Goal: Transaction & Acquisition: Purchase product/service

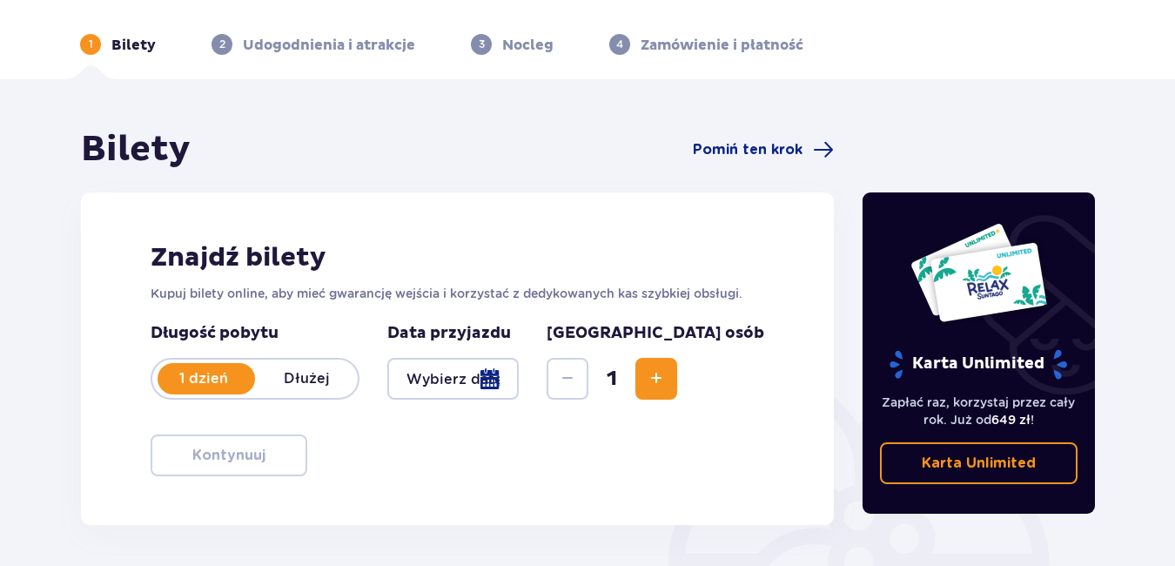
scroll to position [87, 0]
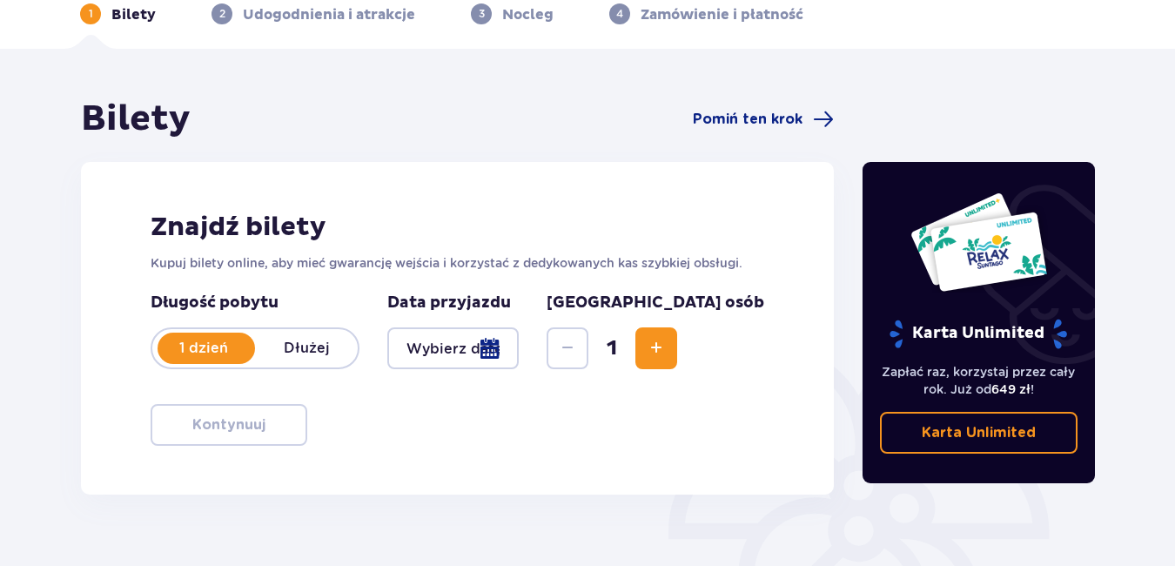
click at [519, 344] on div at bounding box center [452, 348] width 131 height 42
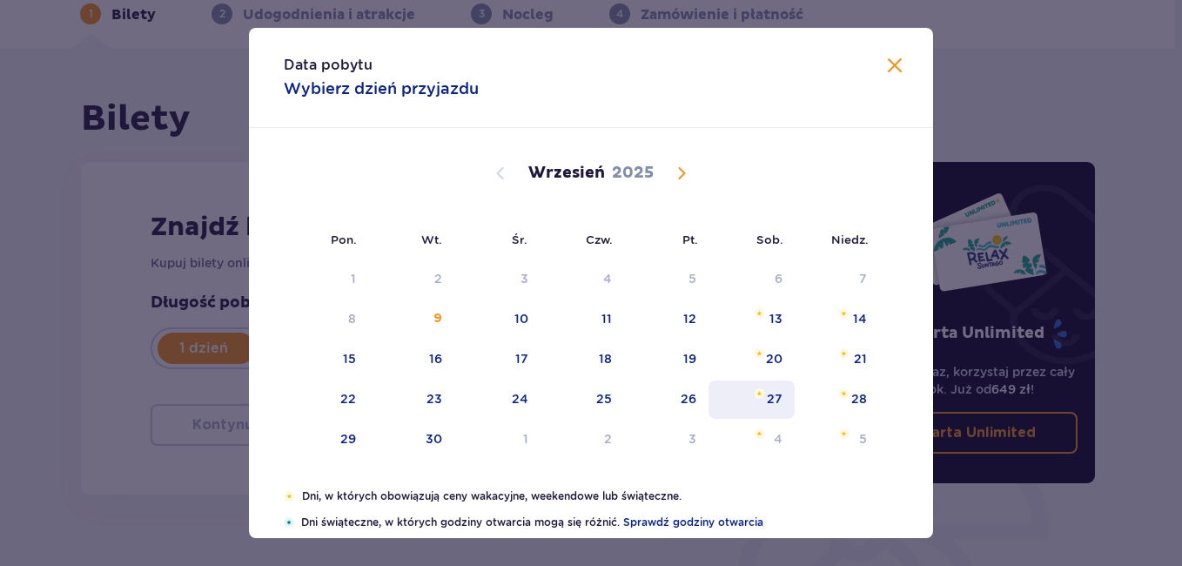
click at [773, 395] on div "27" at bounding box center [775, 398] width 16 height 17
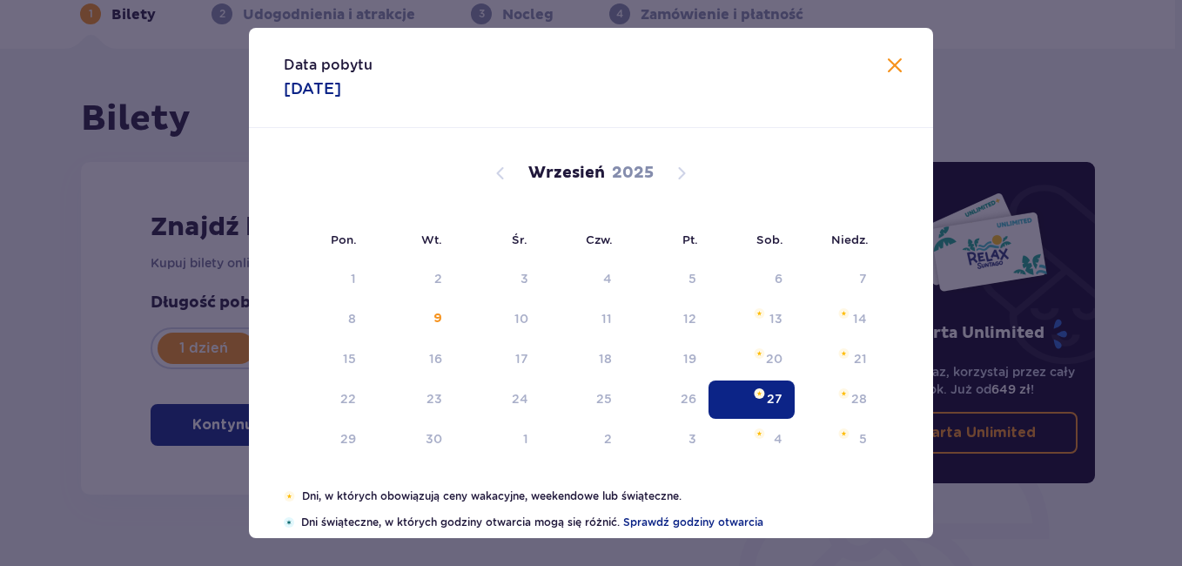
type input "[DATE]"
click at [774, 397] on div "Znajdź bilety Kupuj bilety online, aby mieć gwarancję wejścia i korzystać z ded…" at bounding box center [457, 328] width 753 height 333
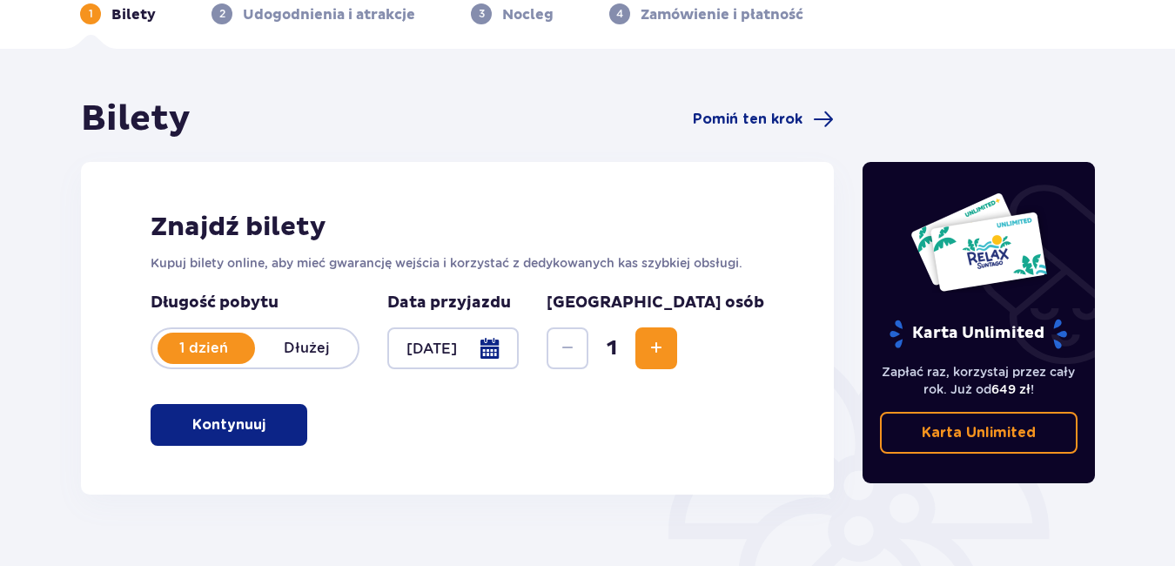
click at [667, 353] on span "Increase" at bounding box center [656, 348] width 21 height 21
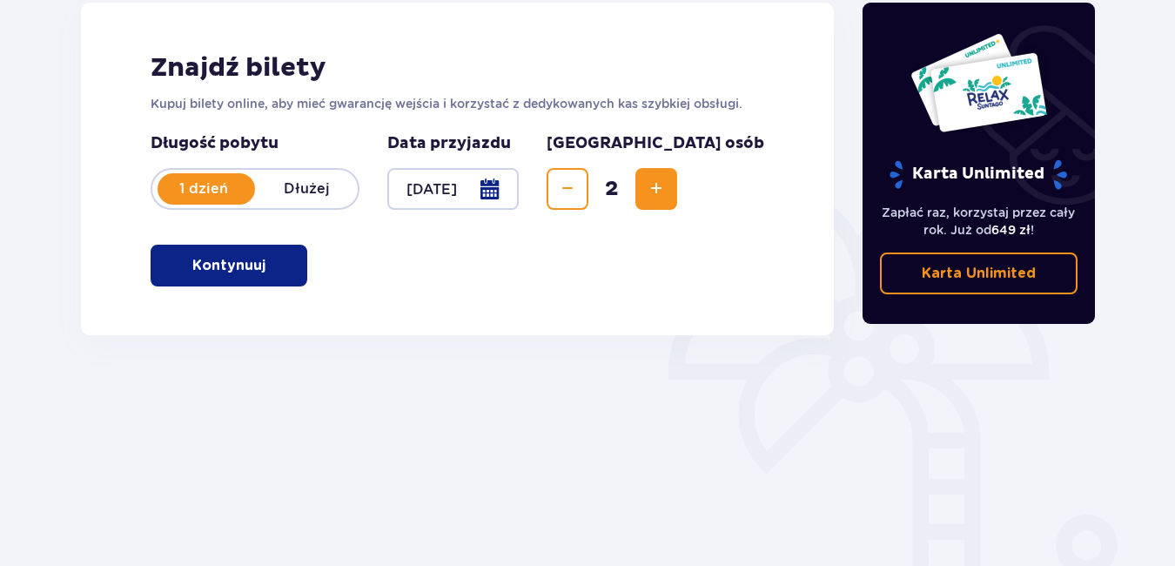
scroll to position [261, 0]
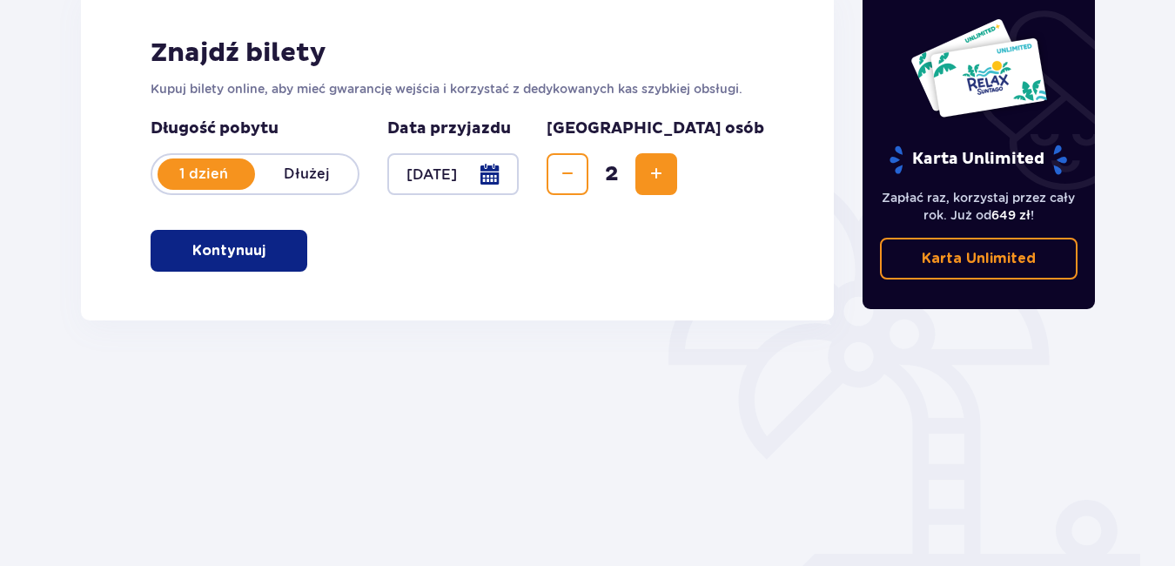
click at [220, 245] on p "Kontynuuj" at bounding box center [228, 250] width 73 height 19
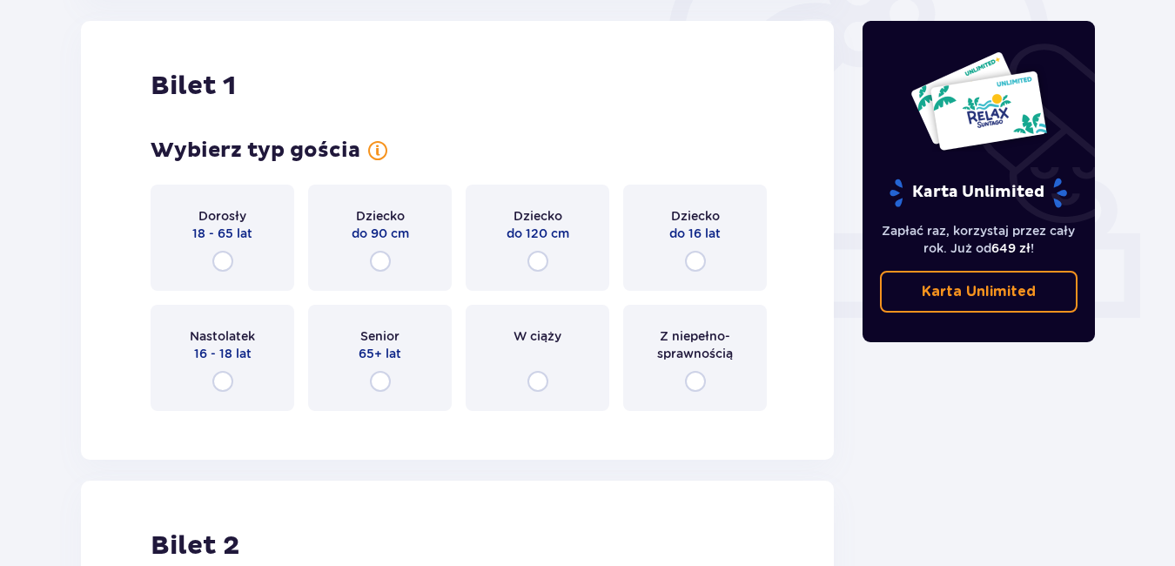
scroll to position [668, 0]
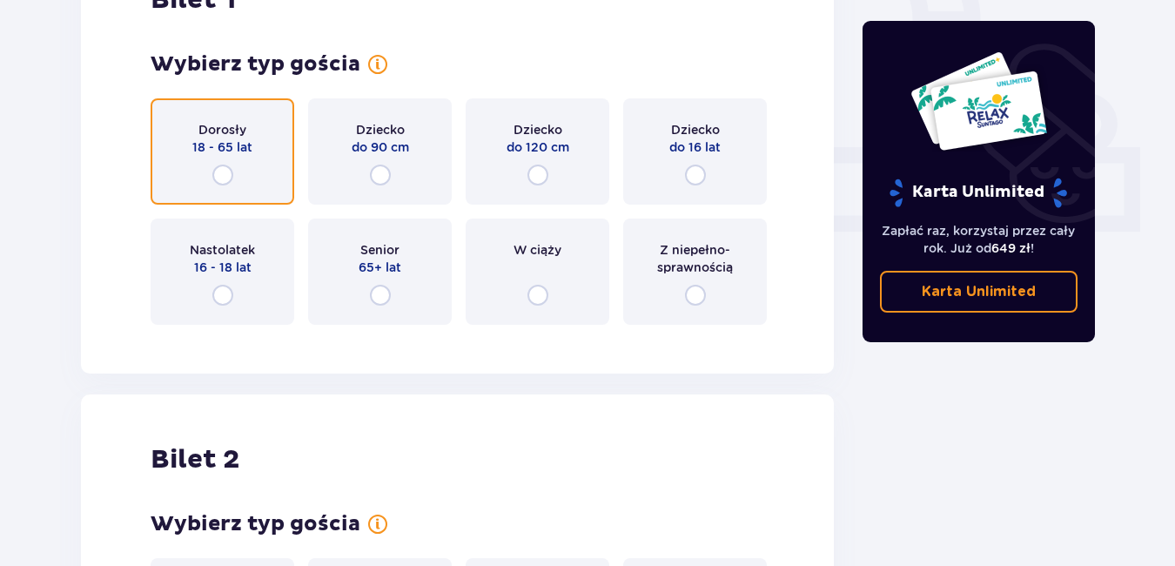
click at [219, 167] on input "radio" at bounding box center [222, 175] width 21 height 21
radio input "true"
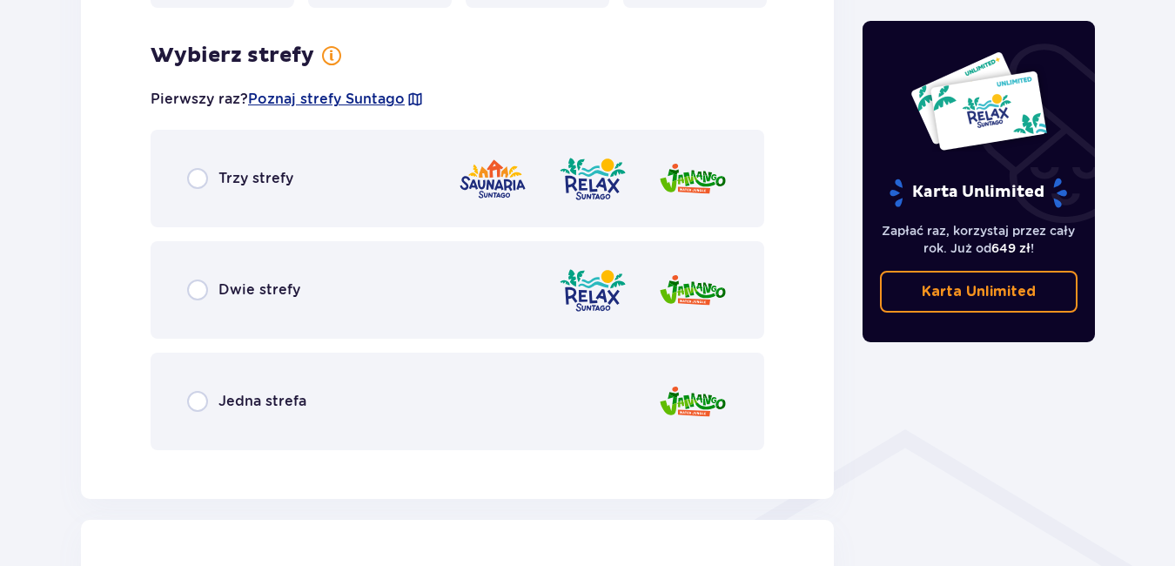
scroll to position [1006, 0]
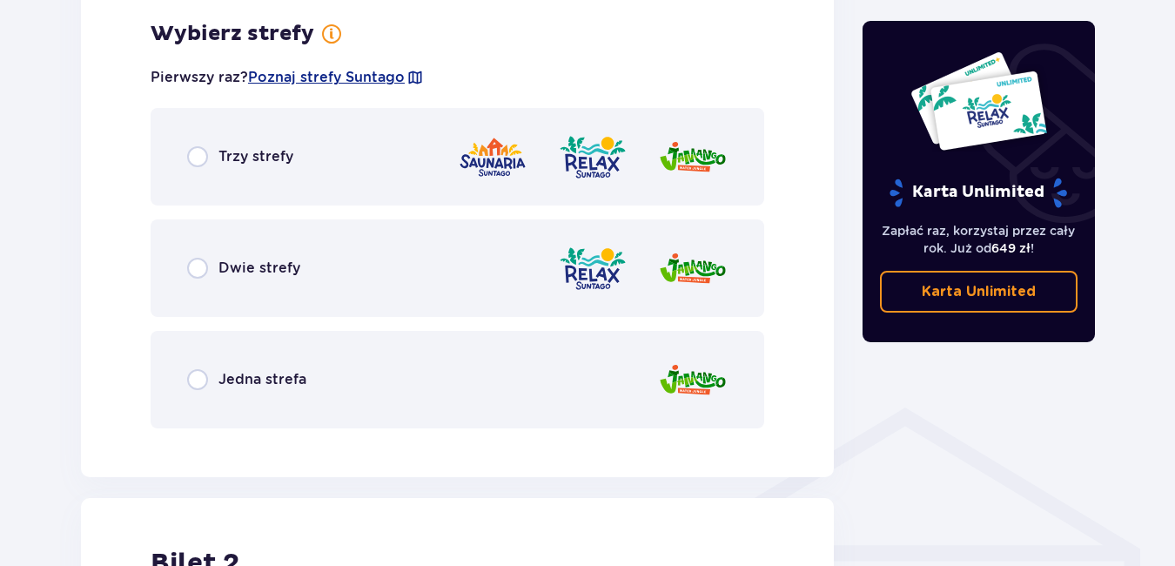
click at [293, 151] on div "Trzy strefy" at bounding box center [458, 157] width 614 height 98
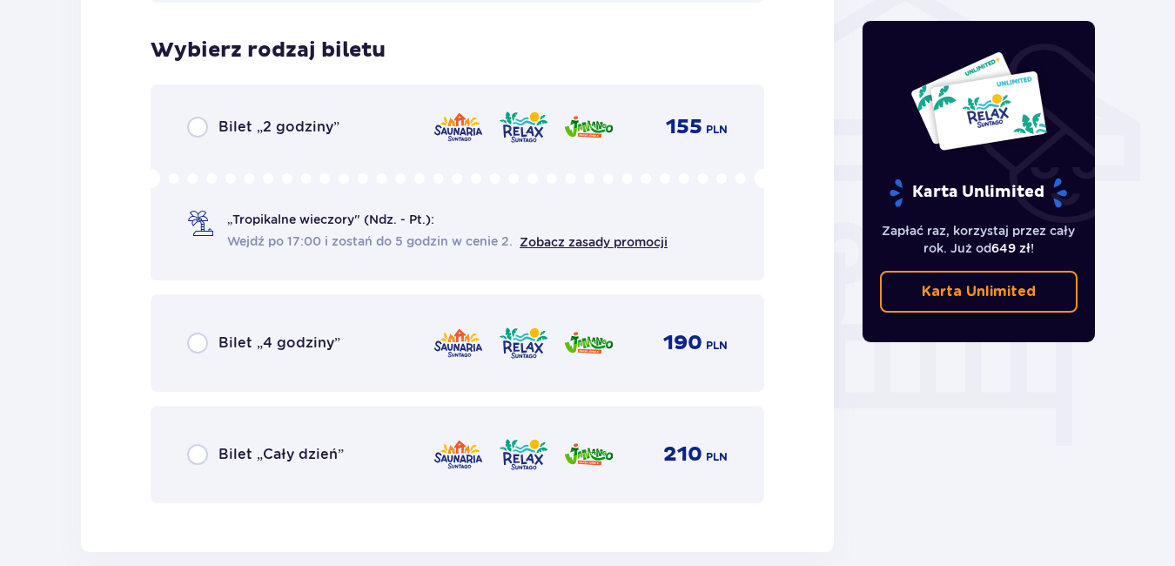
scroll to position [1449, 0]
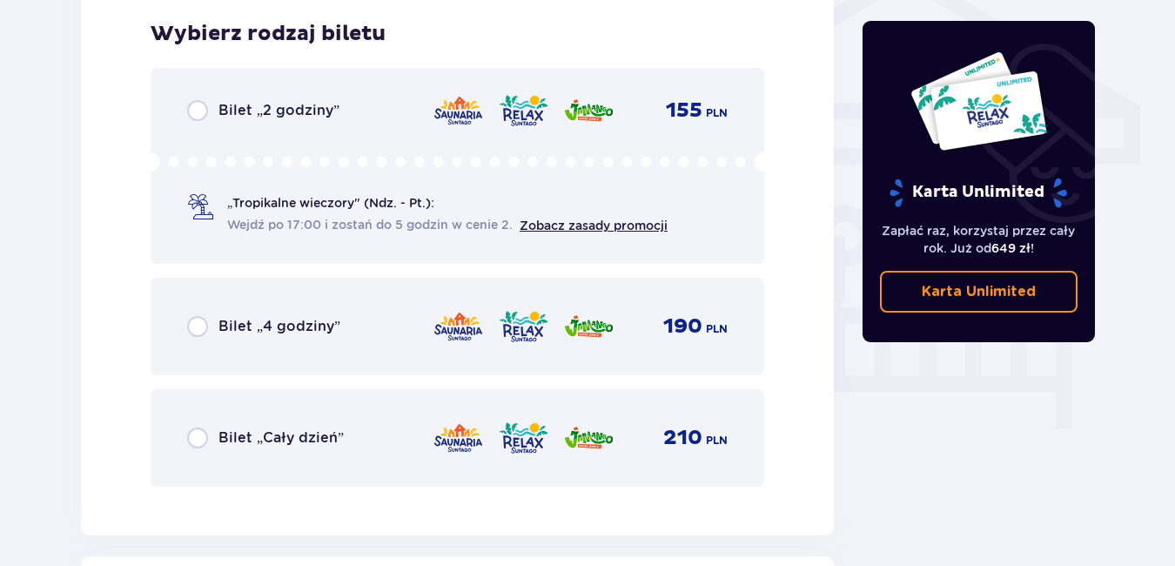
click at [258, 425] on div "Bilet „Cały dzień” 210 PLN" at bounding box center [457, 438] width 541 height 37
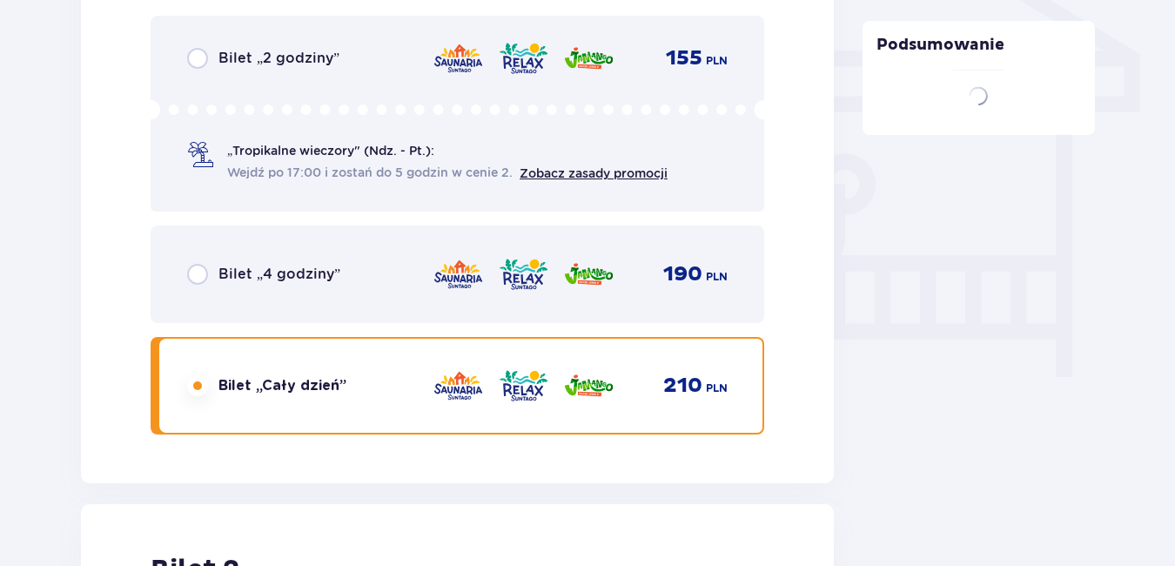
scroll to position [1984, 0]
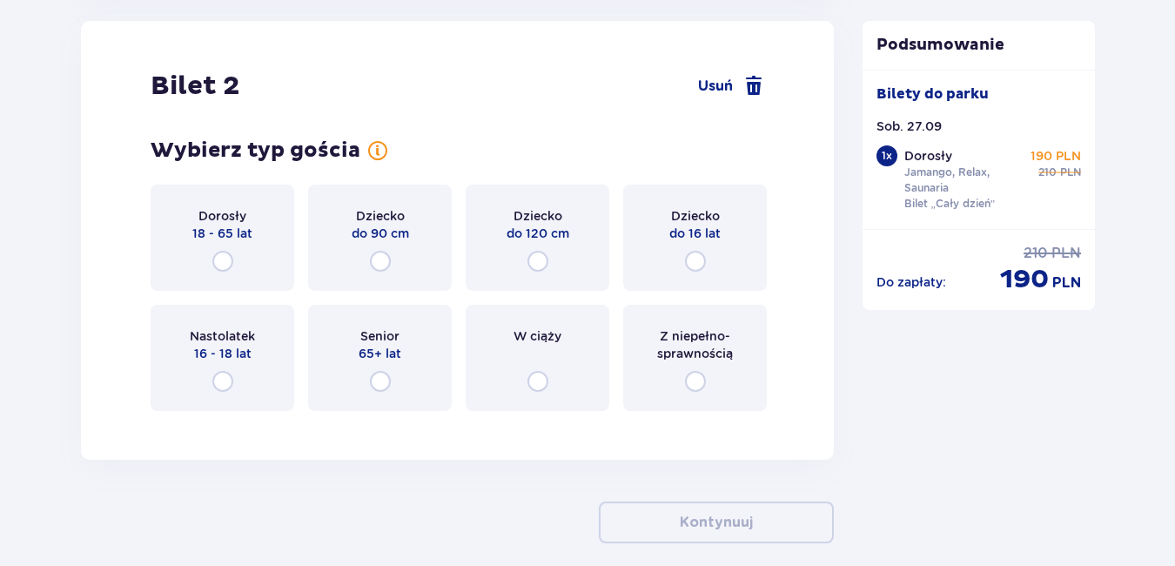
click at [222, 232] on p "18 - 65 lat" at bounding box center [222, 233] width 60 height 17
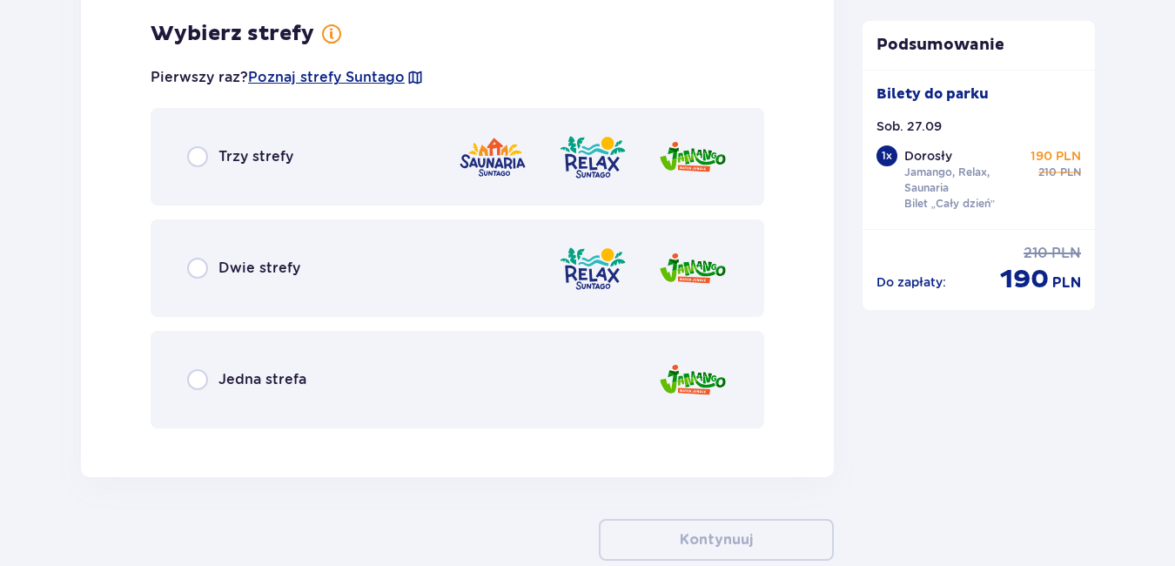
click at [272, 174] on div "Trzy strefy" at bounding box center [458, 157] width 614 height 98
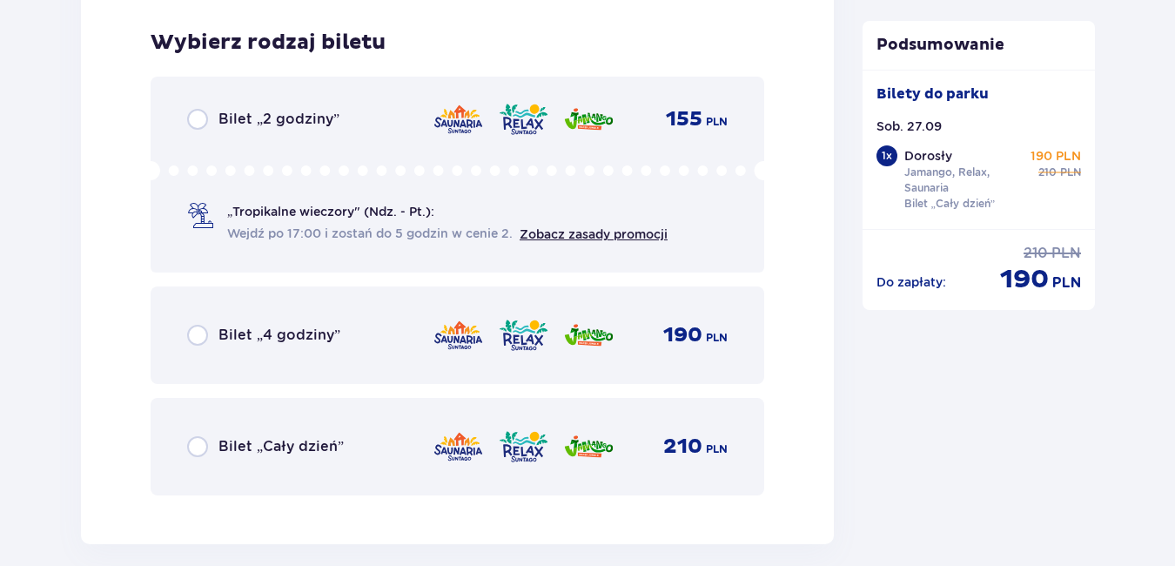
scroll to position [2851, 0]
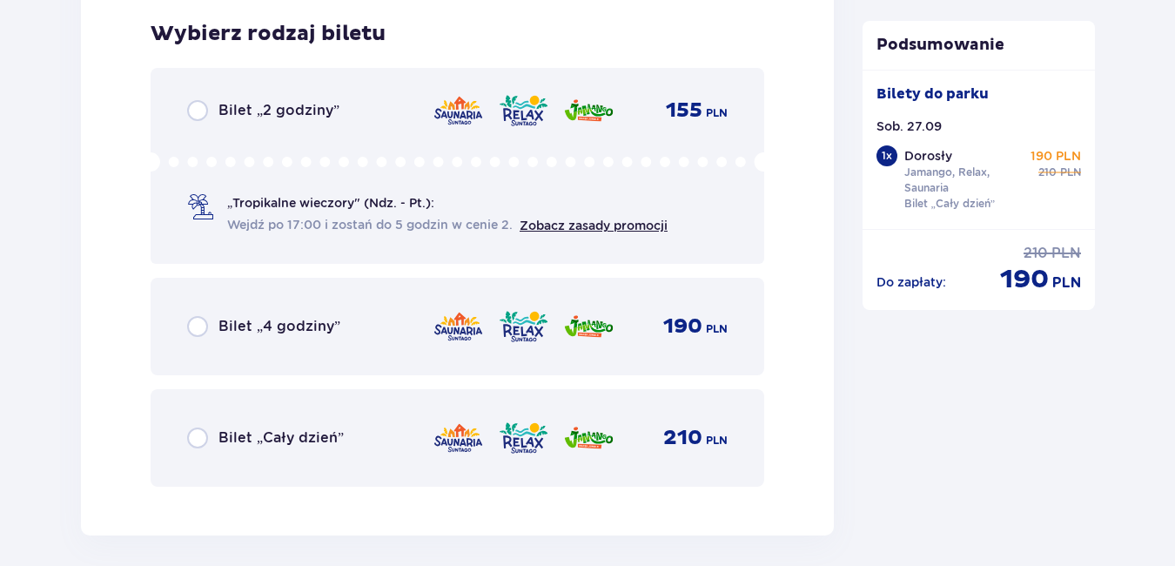
click at [266, 438] on p "Bilet „Cały dzień”" at bounding box center [281, 437] width 125 height 19
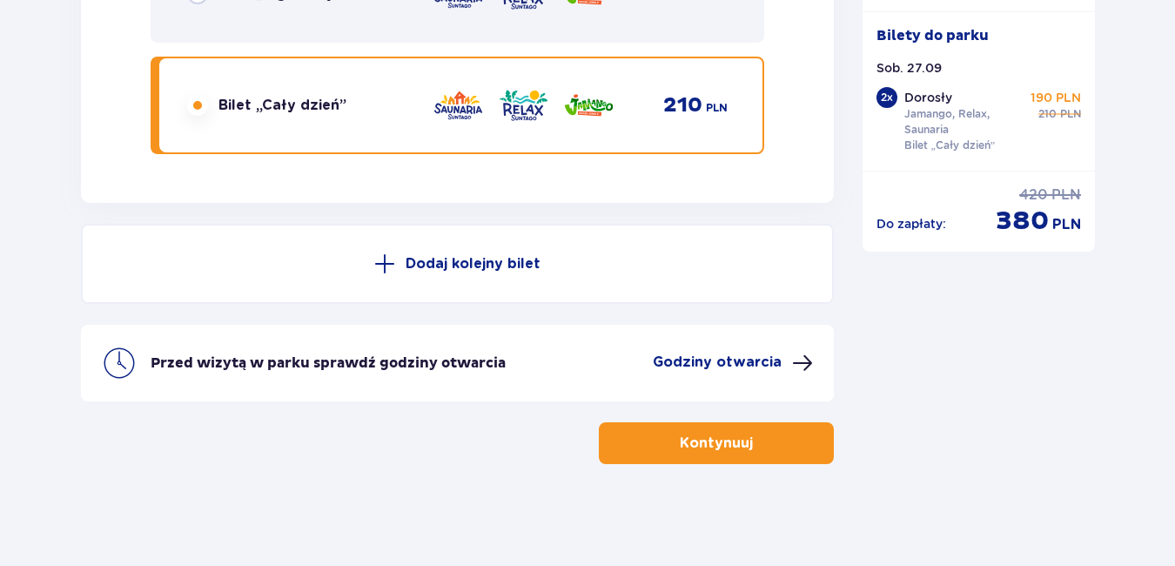
scroll to position [3187, 0]
